Goal: Task Accomplishment & Management: Complete application form

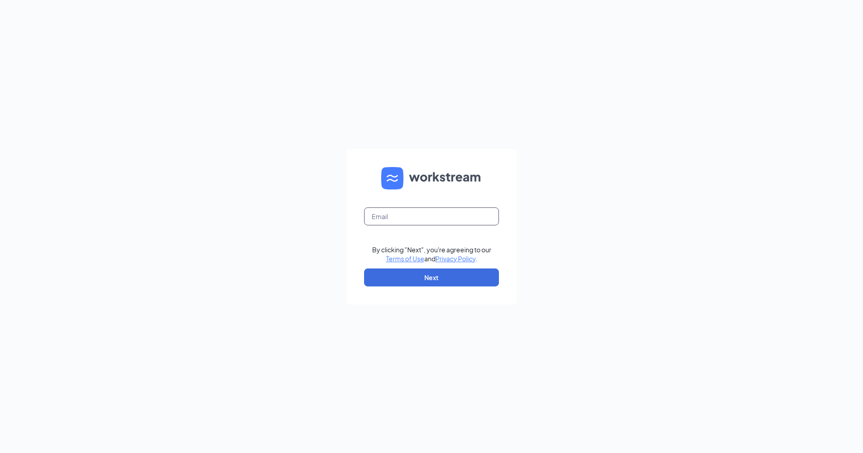
click at [431, 218] on input "text" at bounding box center [431, 217] width 135 height 18
type input "jjofdowners@att.net"
click at [480, 275] on button "Next" at bounding box center [431, 278] width 135 height 18
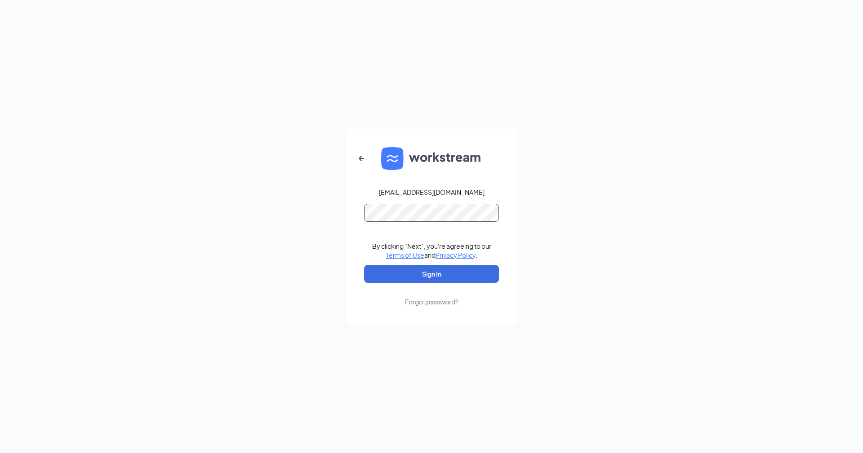
click at [364, 265] on button "Sign In" at bounding box center [431, 274] width 135 height 18
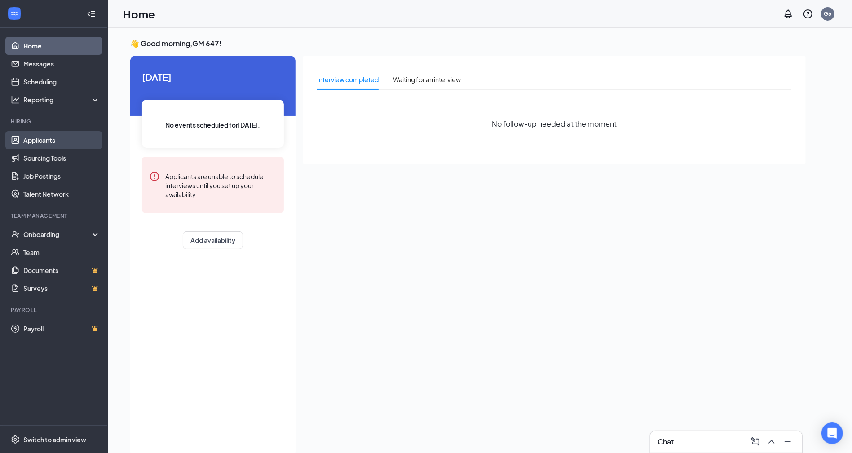
click at [44, 141] on link "Applicants" at bounding box center [61, 140] width 77 height 18
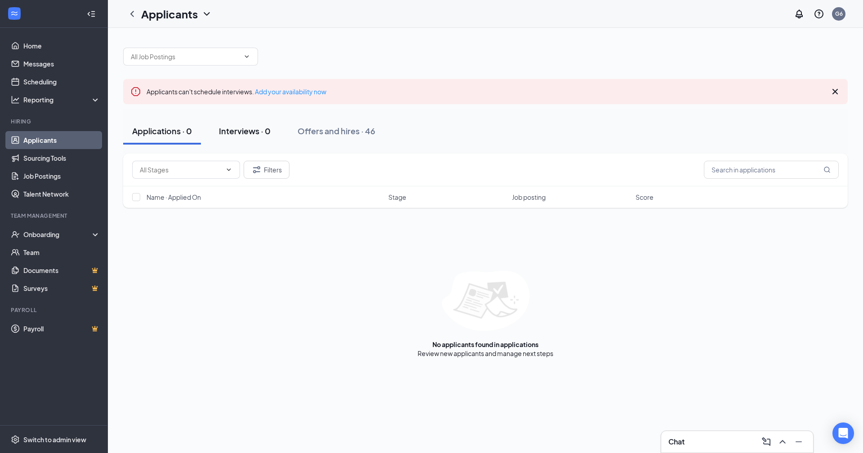
click at [257, 129] on div "Interviews · 0" at bounding box center [245, 130] width 52 height 11
drag, startPoint x: 164, startPoint y: 136, endPoint x: 181, endPoint y: 130, distance: 17.9
click at [164, 137] on div "Applications · 0" at bounding box center [162, 130] width 60 height 11
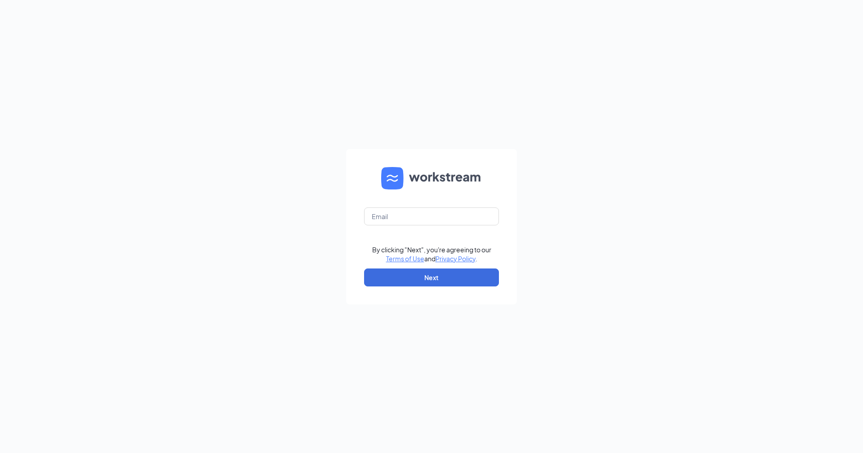
click at [465, 208] on input "text" at bounding box center [431, 217] width 135 height 18
type input "[EMAIL_ADDRESS][DOMAIN_NAME]"
drag, startPoint x: 423, startPoint y: 279, endPoint x: 530, endPoint y: 274, distance: 107.5
click at [423, 278] on button "Next" at bounding box center [431, 278] width 135 height 18
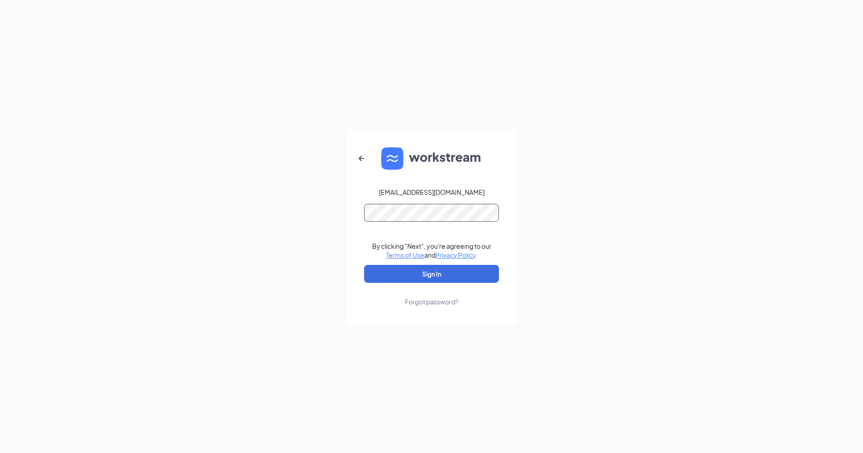
click at [364, 265] on button "Sign In" at bounding box center [431, 274] width 135 height 18
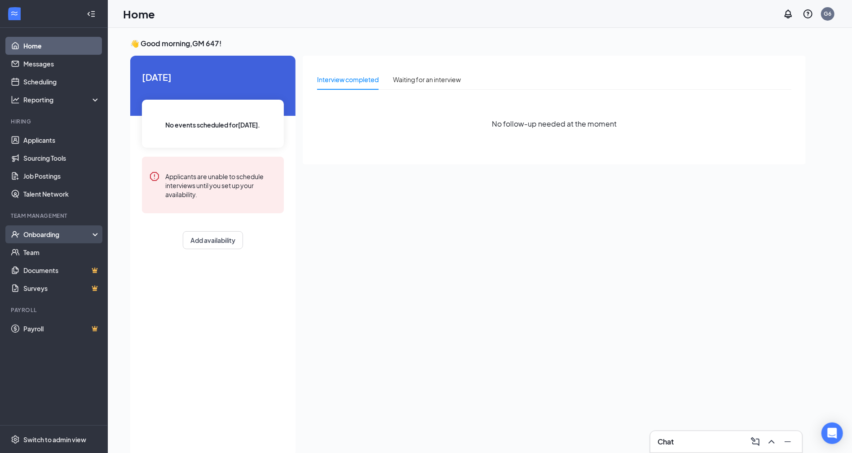
click at [56, 234] on div "Onboarding" at bounding box center [57, 234] width 69 height 9
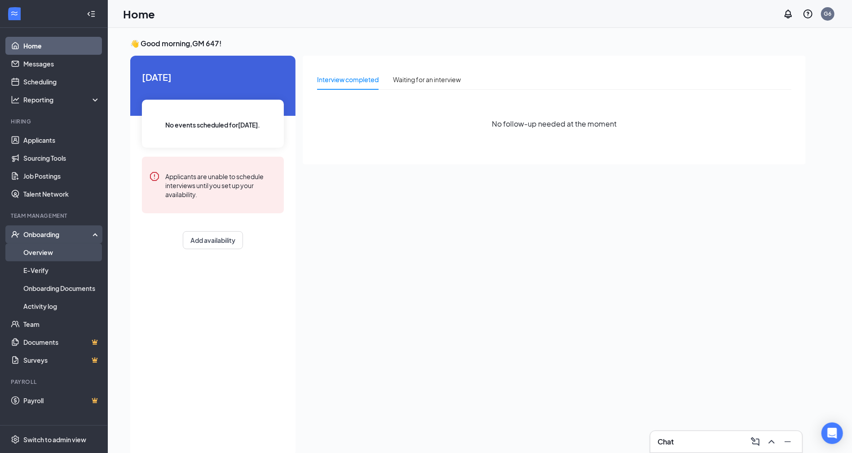
click at [54, 252] on link "Overview" at bounding box center [61, 252] width 77 height 18
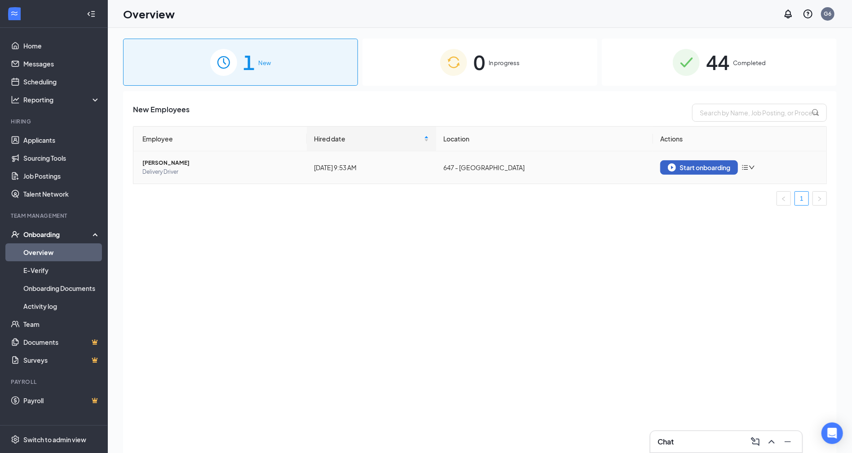
click at [672, 166] on img "button" at bounding box center [672, 168] width 8 height 8
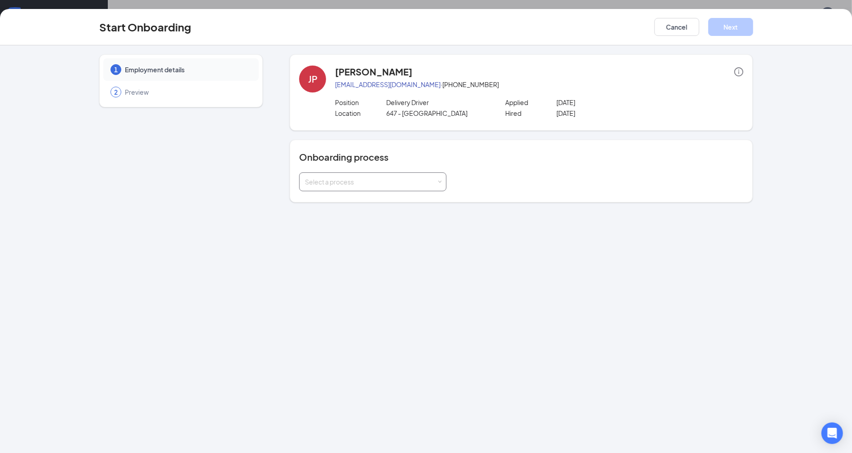
click at [356, 186] on div "Select a process" at bounding box center [371, 181] width 132 height 9
click at [344, 216] on span "General - Onboarding Process" at bounding box center [348, 217] width 90 height 8
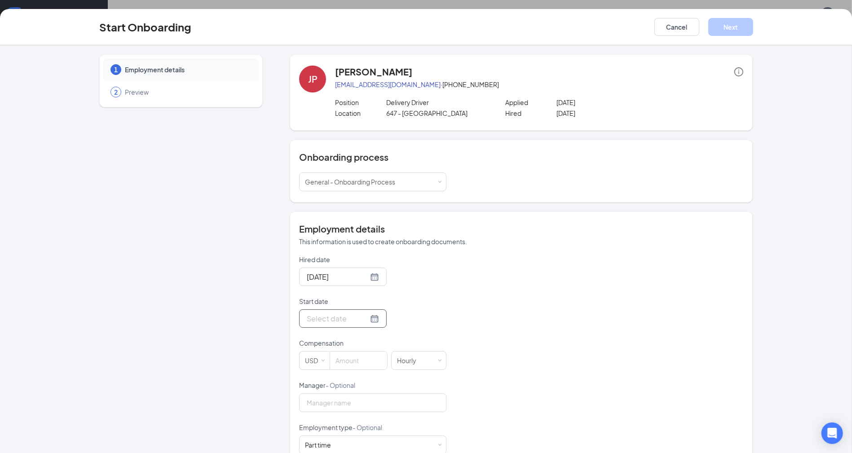
click at [361, 317] on div at bounding box center [343, 318] width 72 height 11
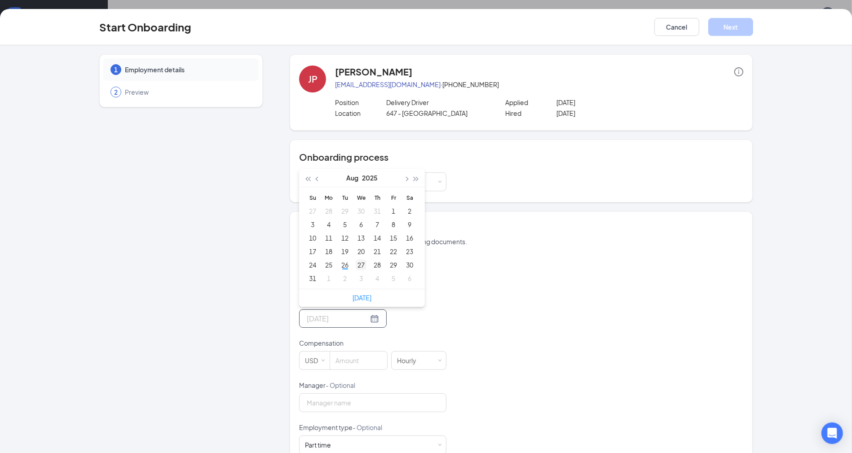
click at [356, 265] on div "27" at bounding box center [361, 265] width 11 height 11
type input "Aug 27, 2025"
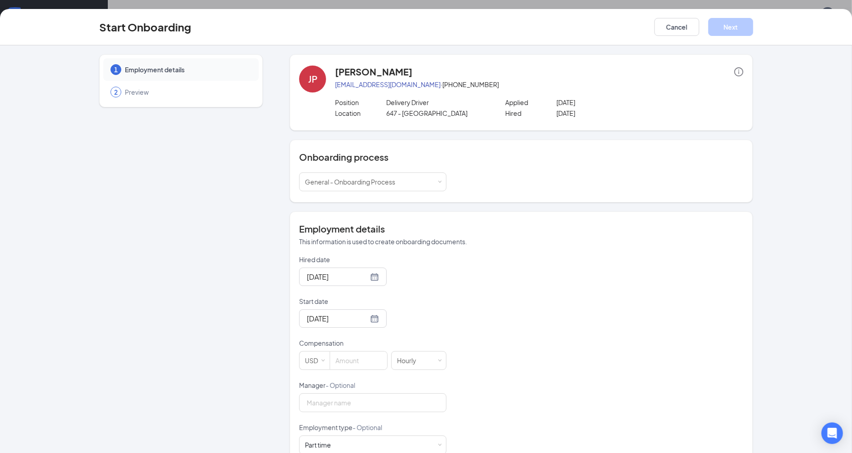
click at [507, 264] on div "Hired date Aug 26, 2025 Start date Aug 27, 2025 Aug 2025 Su Mo Tu We Th Fr Sa 2…" at bounding box center [521, 354] width 444 height 199
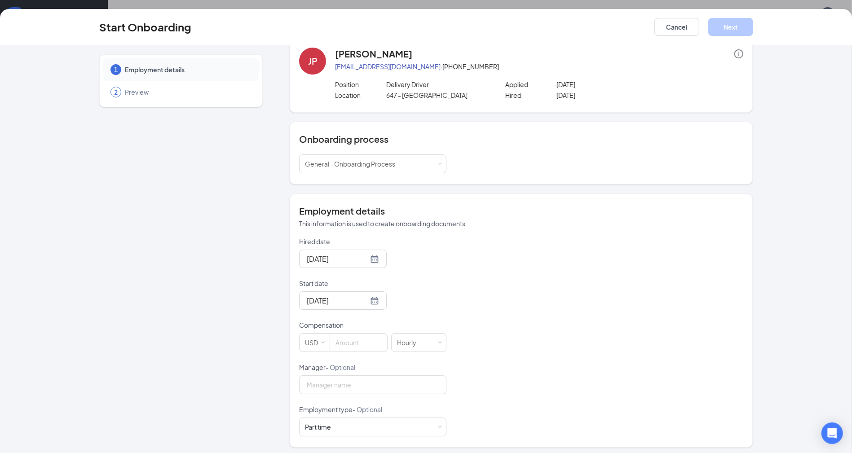
scroll to position [23, 0]
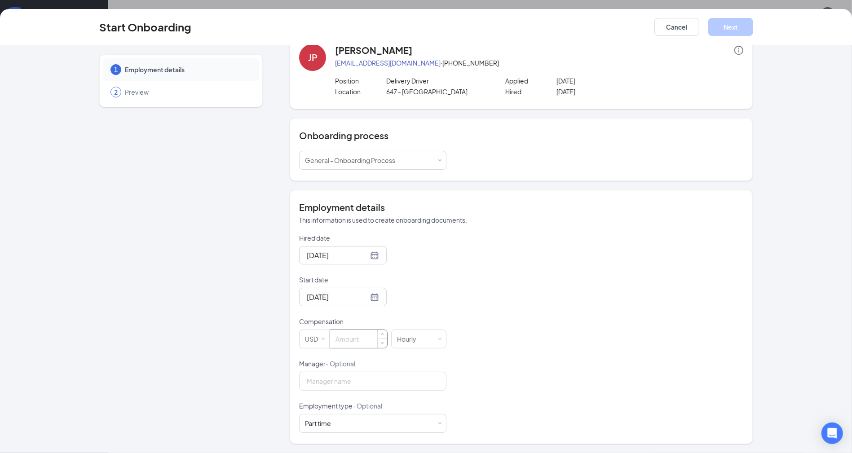
click at [358, 338] on input at bounding box center [358, 339] width 57 height 18
type input "15"
click at [735, 240] on div "Hired date Aug 26, 2025 Start date Aug 27, 2025 Aug 2025 Su Mo Tu We Th Fr Sa 2…" at bounding box center [521, 333] width 444 height 199
click at [715, 20] on button "Next" at bounding box center [730, 27] width 45 height 18
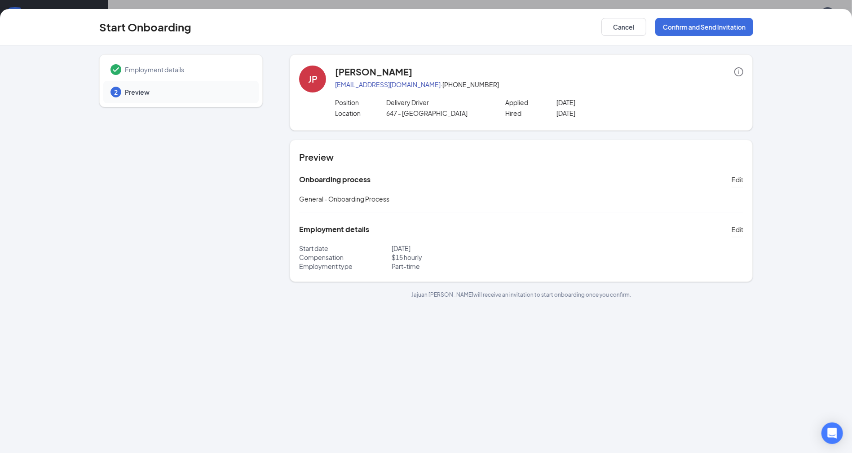
scroll to position [0, 0]
click at [704, 26] on button "Confirm and Send Invitation" at bounding box center [704, 27] width 98 height 18
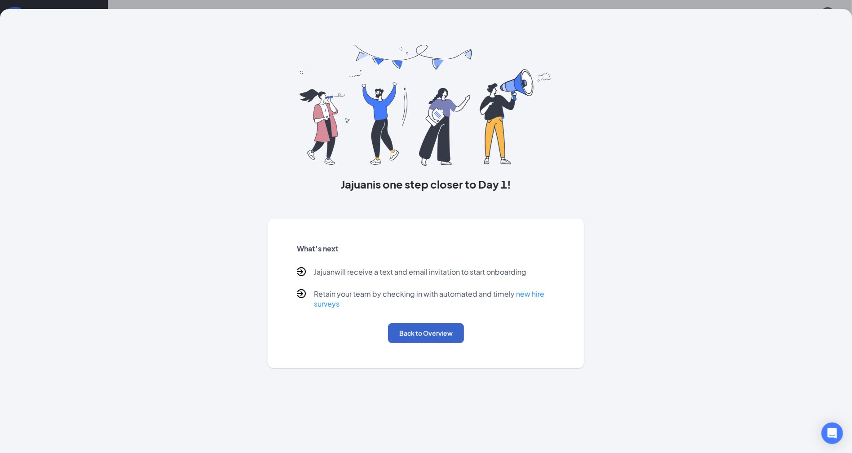
click at [447, 333] on button "Back to Overview" at bounding box center [426, 333] width 76 height 20
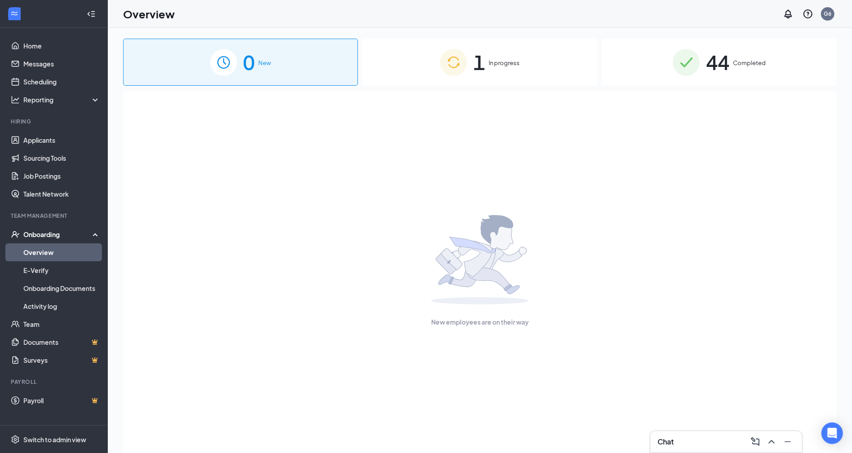
click at [527, 58] on div "1 In progress" at bounding box center [480, 62] width 235 height 47
